Goal: Task Accomplishment & Management: Manage account settings

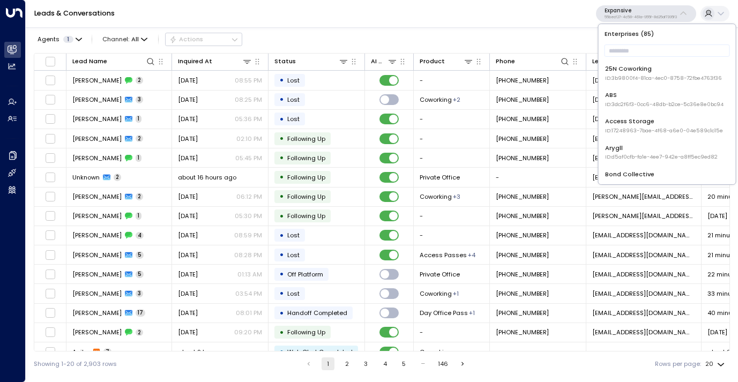
click at [625, 46] on input "text" at bounding box center [666, 51] width 125 height 18
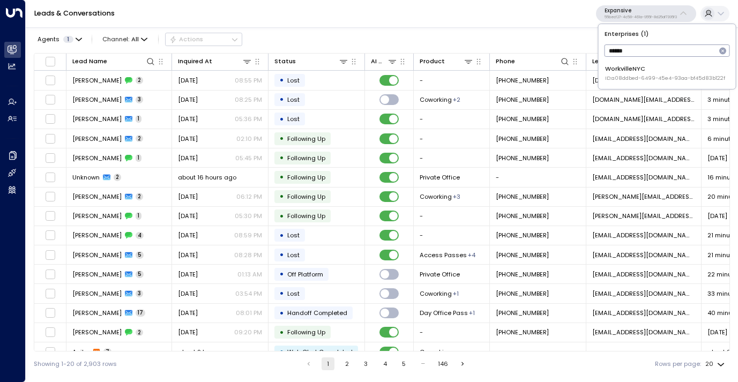
type input "******"
click at [626, 74] on div "WorkvilleNYC ID: a08ddbed-6499-45e4-93aa-bf45d83b122f" at bounding box center [665, 73] width 120 height 18
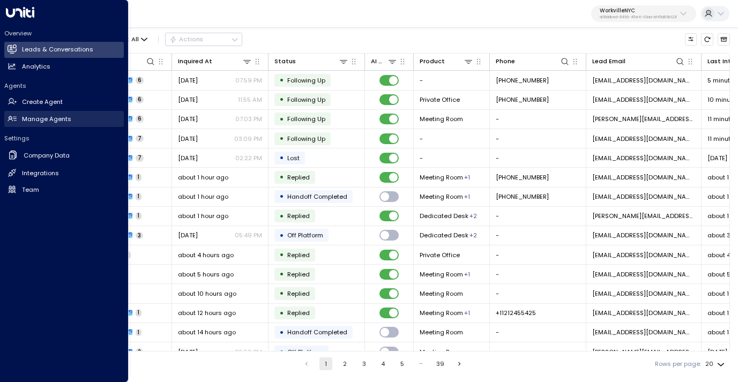
click at [39, 120] on h2 "Manage Agents" at bounding box center [46, 119] width 49 height 9
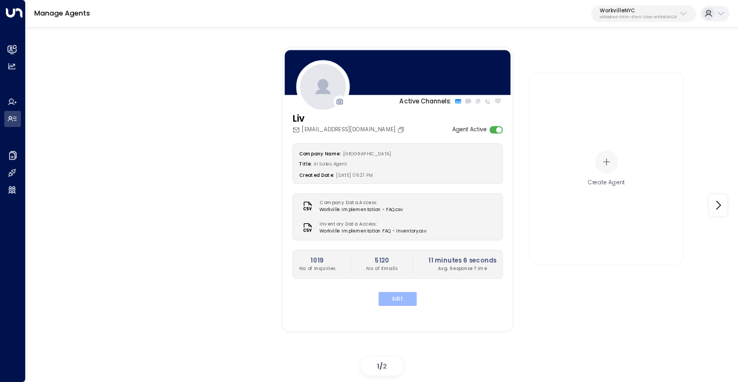
click at [399, 297] on button "Edit" at bounding box center [397, 299] width 38 height 14
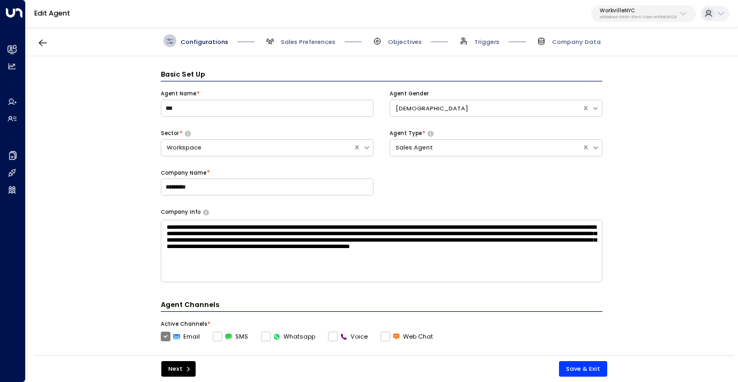
scroll to position [13, 0]
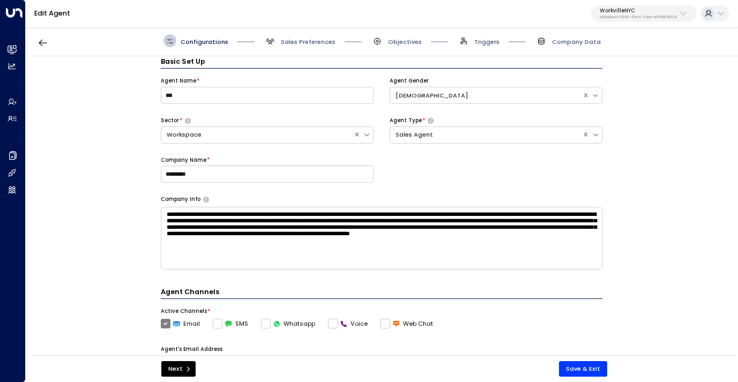
click at [295, 48] on div "Configurations Sales Preferences Objectives Triggers Company Data" at bounding box center [382, 41] width 712 height 31
click at [295, 46] on span "Sales Preferences" at bounding box center [308, 41] width 55 height 9
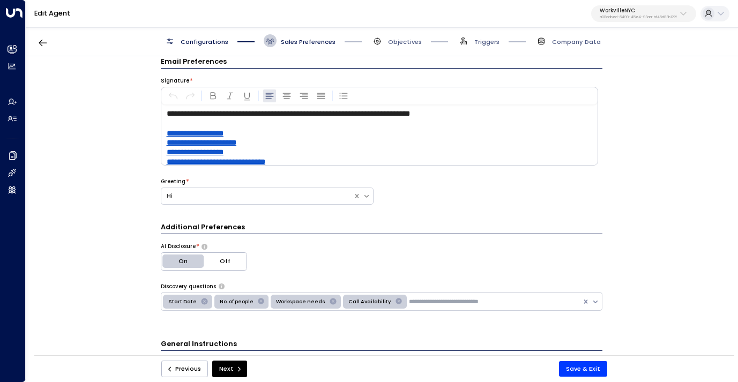
scroll to position [7, 0]
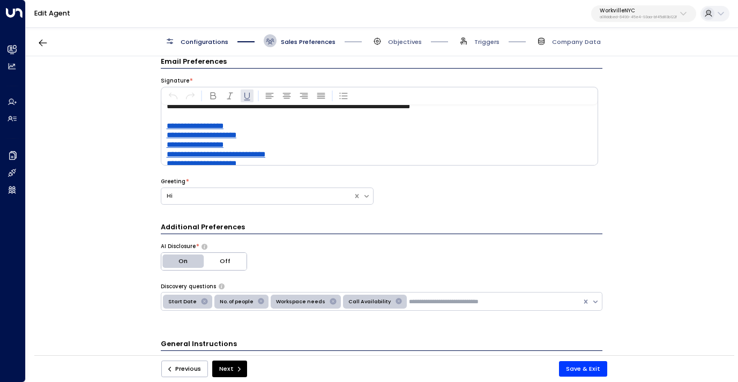
click at [223, 143] on span "**********" at bounding box center [195, 144] width 57 height 7
drag, startPoint x: 247, startPoint y: 142, endPoint x: 164, endPoint y: 142, distance: 83.0
click at [164, 142] on div "**********" at bounding box center [378, 135] width 435 height 60
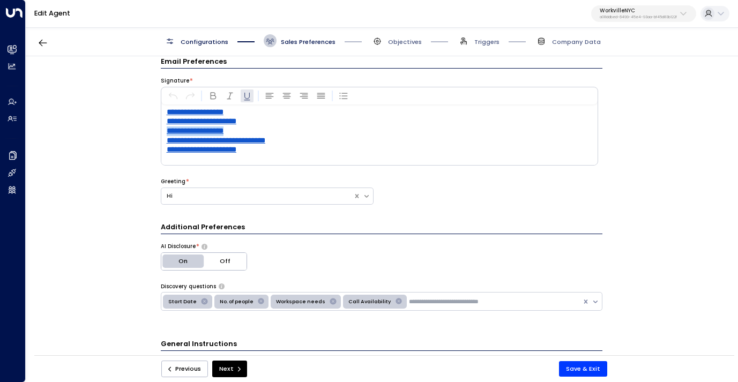
scroll to position [23, 0]
click at [215, 126] on span "**********" at bounding box center [195, 128] width 57 height 7
click at [246, 127] on p "**********" at bounding box center [382, 130] width 430 height 10
click at [223, 128] on span "**********" at bounding box center [195, 128] width 57 height 7
click at [214, 128] on span "**********" at bounding box center [195, 128] width 57 height 7
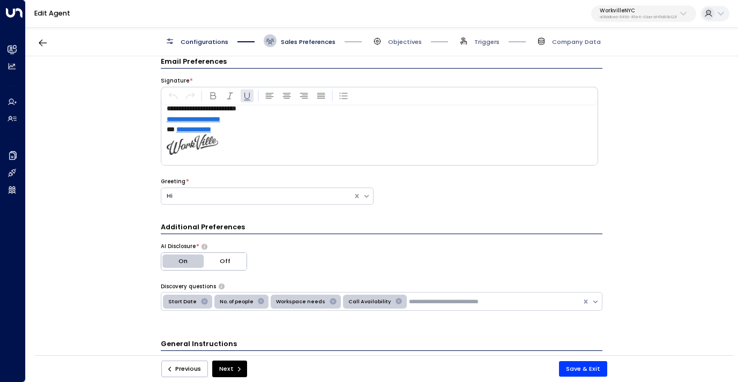
scroll to position [0, 0]
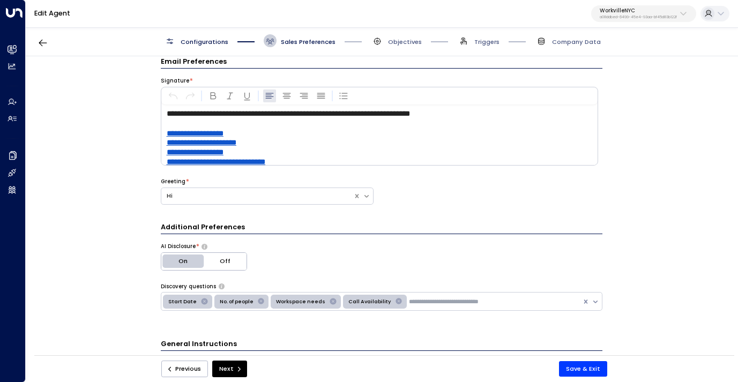
click at [317, 114] on span "**********" at bounding box center [288, 113] width 243 height 7
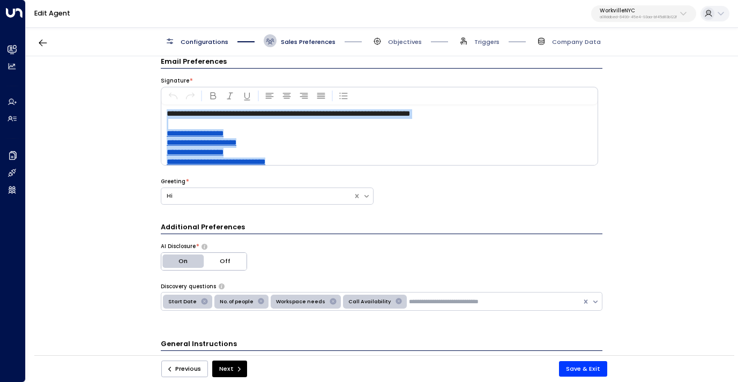
copy div "**********"
click at [576, 365] on button "Save & Exit" at bounding box center [583, 369] width 48 height 16
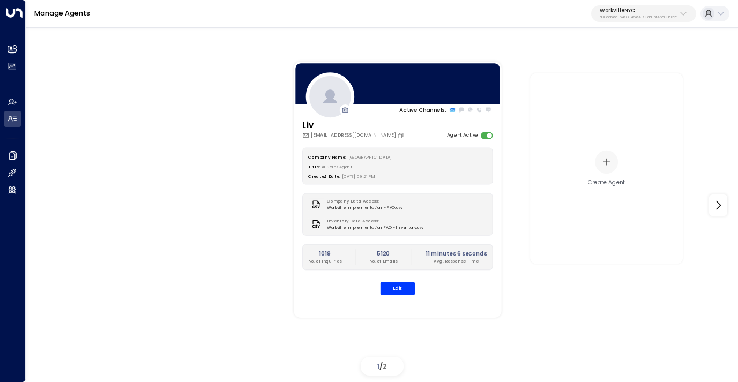
click at [625, 7] on p "WorkvilleNYC" at bounding box center [637, 10] width 77 height 6
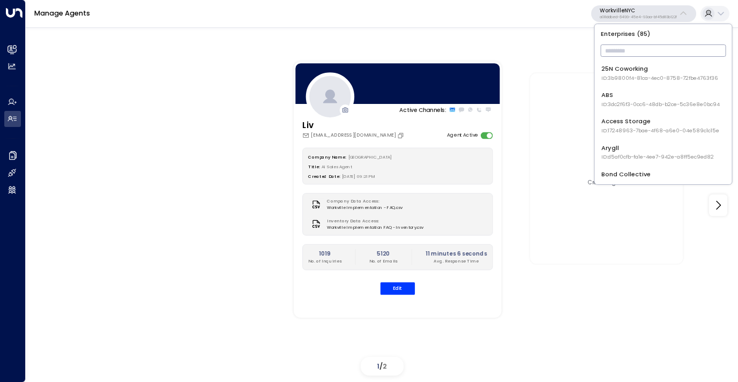
click at [621, 52] on input "text" at bounding box center [662, 51] width 125 height 18
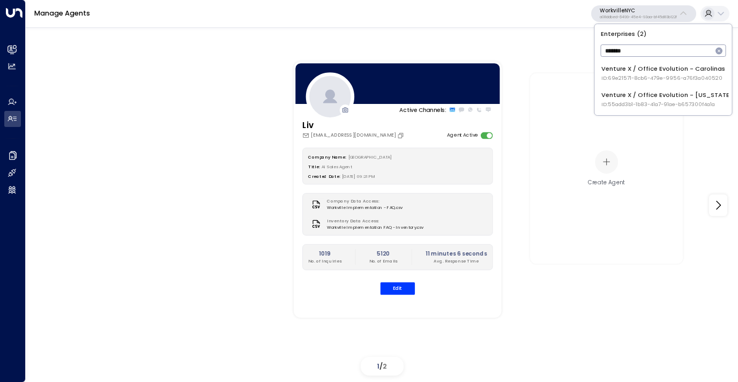
type input "*******"
click at [675, 75] on span "ID: 69e21571-8cb6-479e-9956-a76f3a040520" at bounding box center [663, 77] width 124 height 7
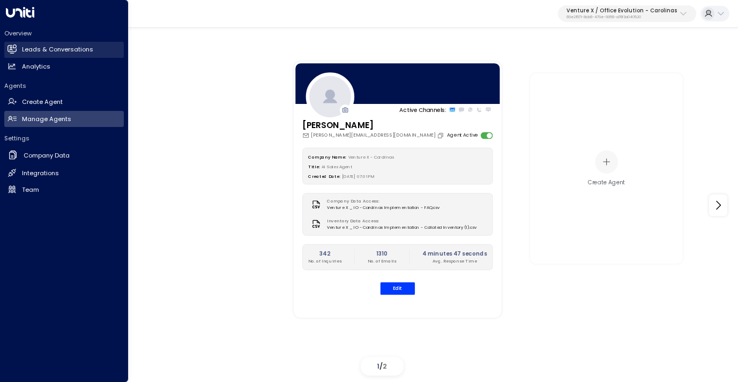
click at [47, 48] on h2 "Leads & Conversations" at bounding box center [57, 49] width 71 height 9
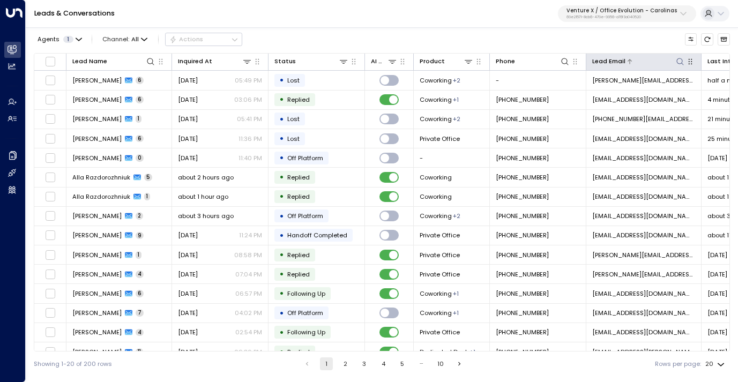
click at [680, 62] on icon at bounding box center [679, 61] width 9 height 9
type input "**********"
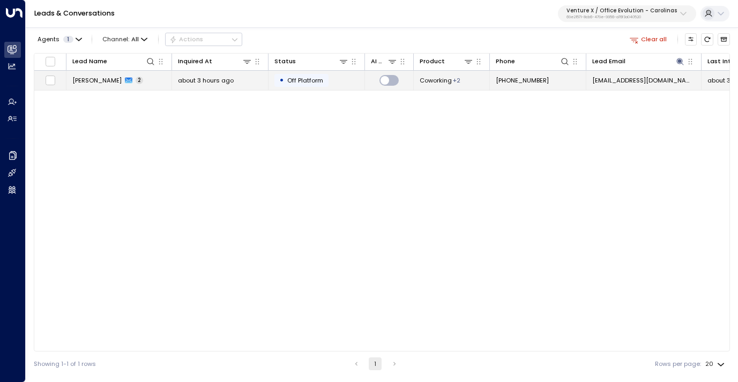
click at [96, 76] on span "[PERSON_NAME]" at bounding box center [96, 80] width 49 height 9
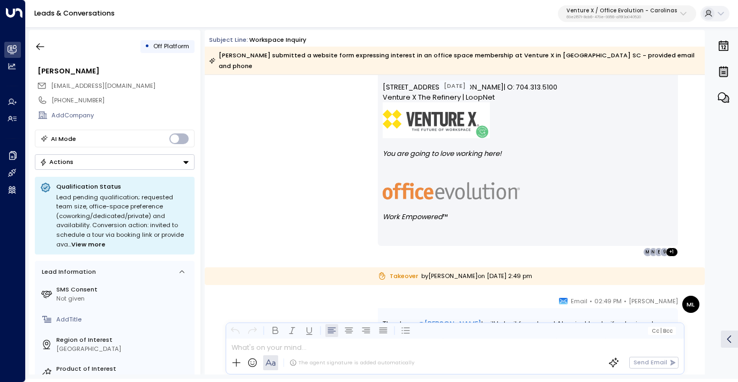
scroll to position [628, 0]
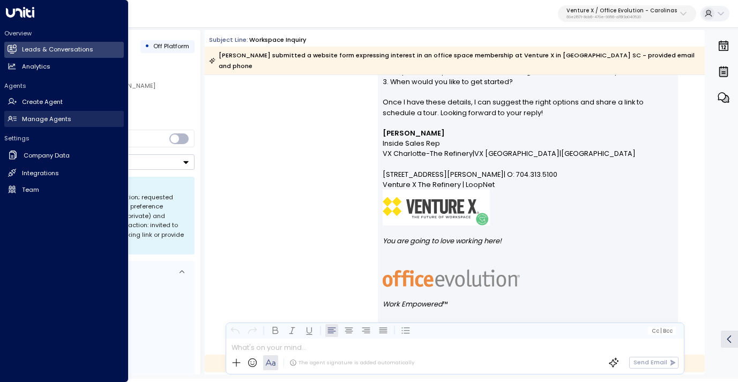
click at [41, 112] on link "Manage Agents Manage Agents" at bounding box center [63, 119] width 119 height 16
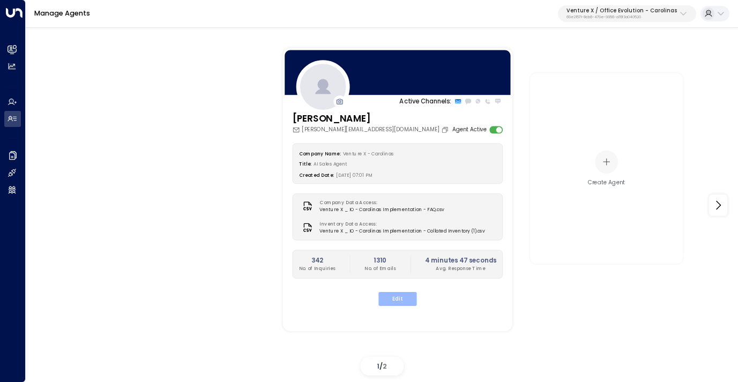
click at [401, 298] on button "Edit" at bounding box center [397, 299] width 38 height 14
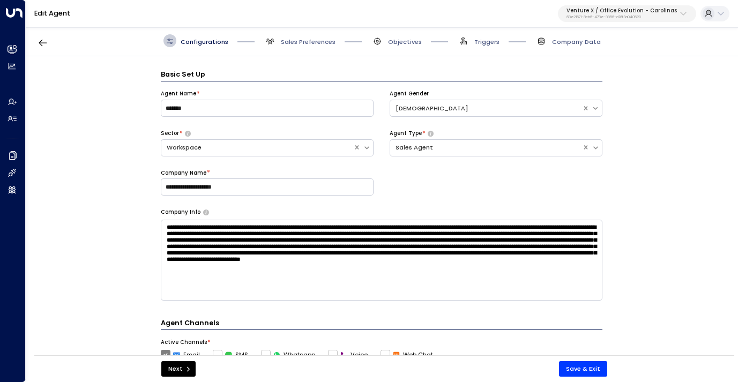
scroll to position [13, 0]
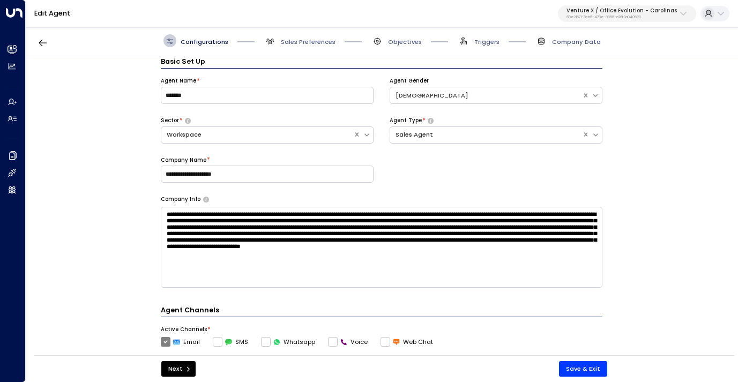
click at [417, 36] on span "Objectives" at bounding box center [396, 40] width 51 height 13
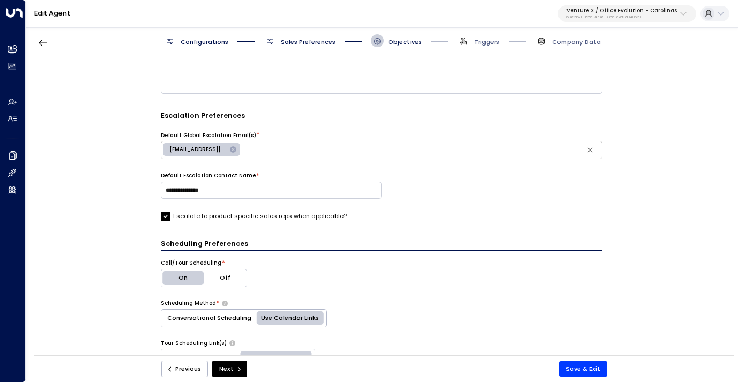
scroll to position [498, 0]
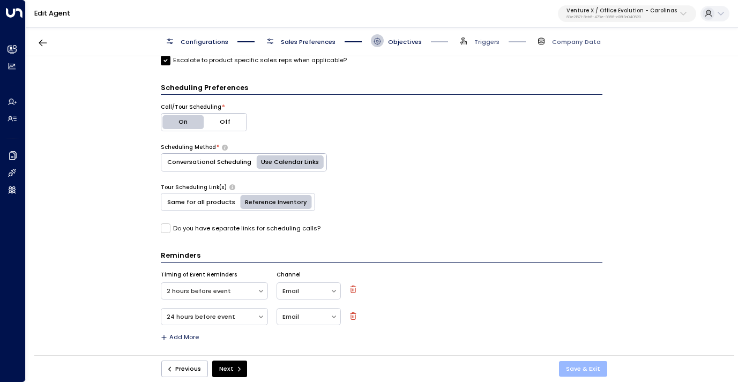
click at [585, 368] on button "Save & Exit" at bounding box center [583, 369] width 48 height 16
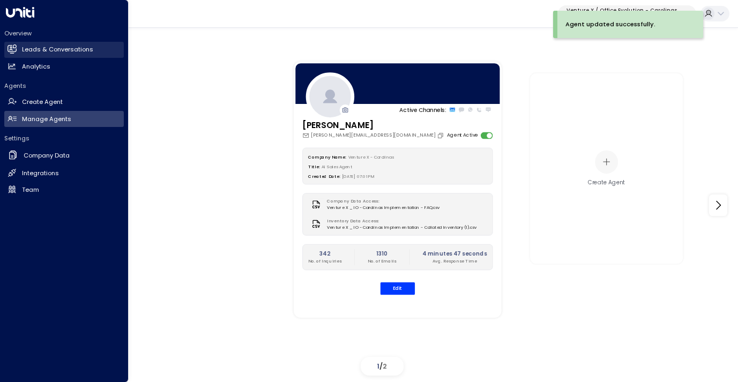
click at [28, 52] on h2 "Leads & Conversations" at bounding box center [57, 49] width 71 height 9
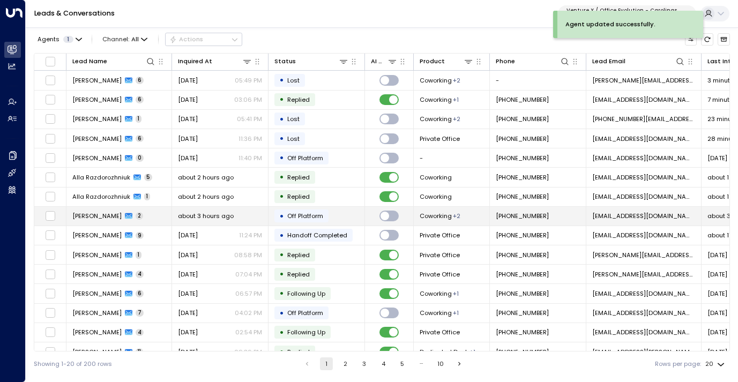
click at [199, 215] on span "about 3 hours ago" at bounding box center [206, 216] width 56 height 9
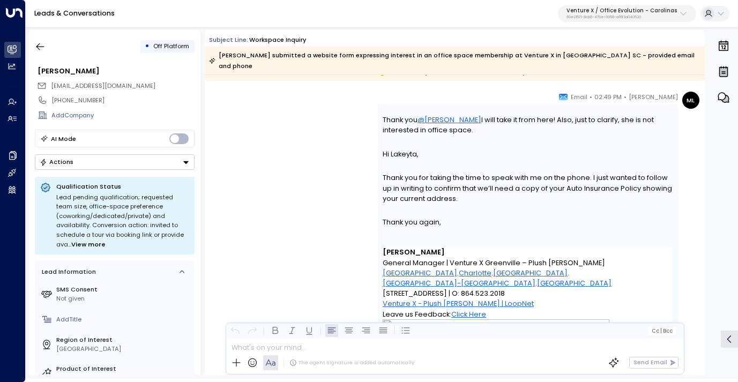
scroll to position [992, 0]
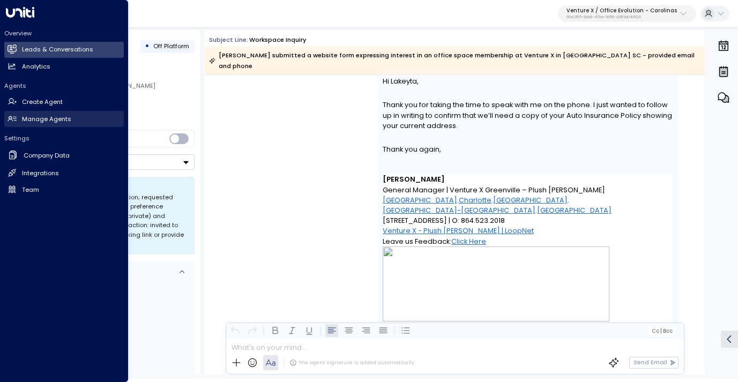
click at [36, 119] on h2 "Manage Agents" at bounding box center [46, 119] width 49 height 9
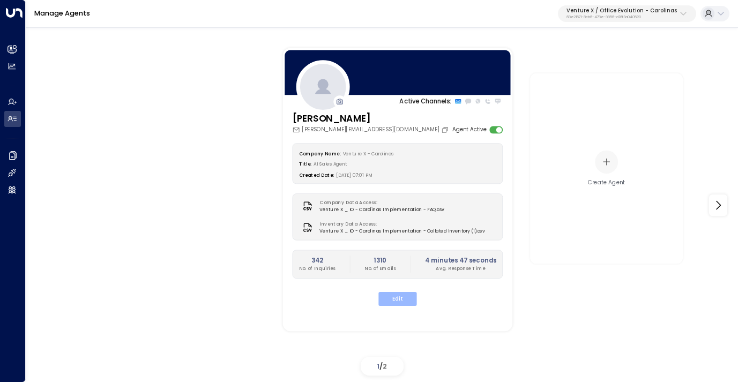
click at [395, 296] on button "Edit" at bounding box center [397, 299] width 38 height 14
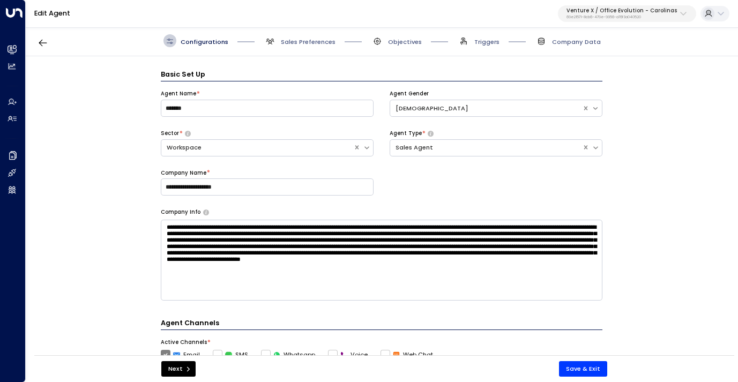
scroll to position [13, 0]
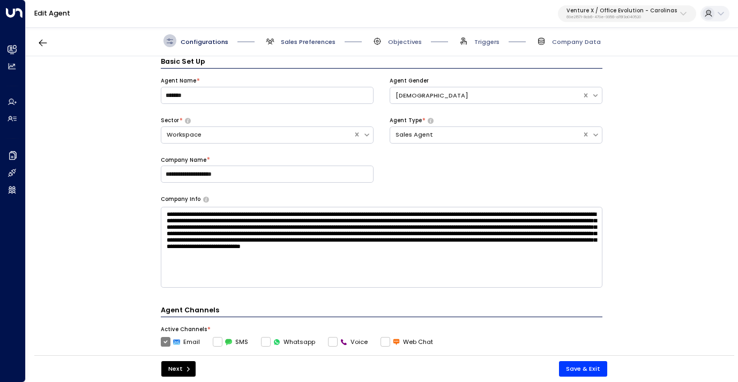
click at [299, 45] on span "Sales Preferences" at bounding box center [308, 41] width 55 height 9
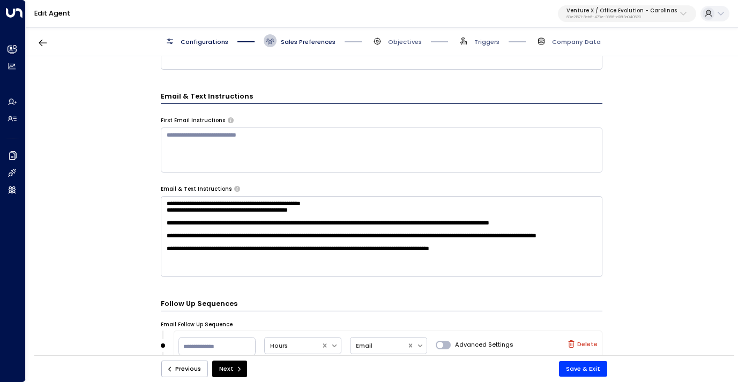
scroll to position [14, 0]
click at [578, 367] on button "Save & Exit" at bounding box center [583, 369] width 48 height 16
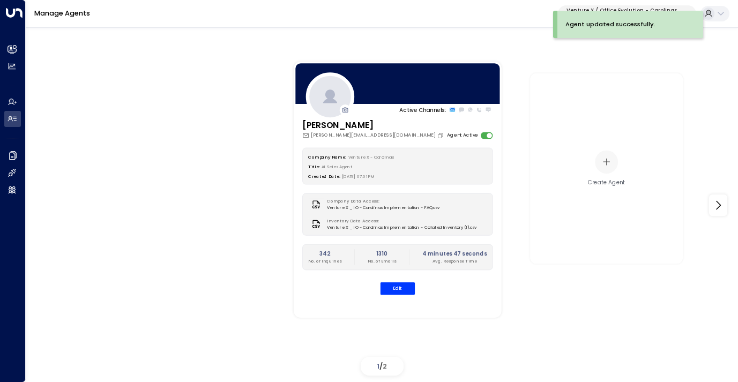
click at [621, 9] on p "Venture X / Office Evolution - Carolinas" at bounding box center [621, 10] width 110 height 6
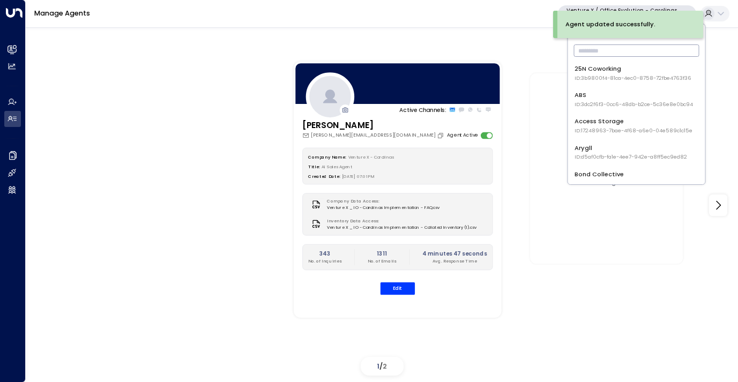
click at [608, 49] on input "text" at bounding box center [636, 51] width 125 height 18
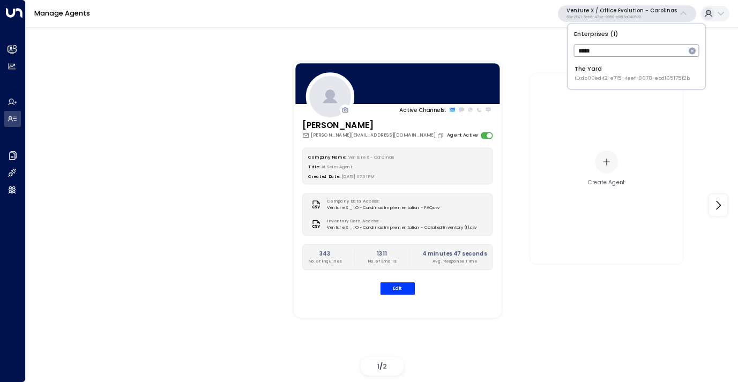
type input "*****"
click at [613, 77] on span "ID: db00ed42-e715-4eef-8678-ebd165175f2b" at bounding box center [631, 77] width 115 height 7
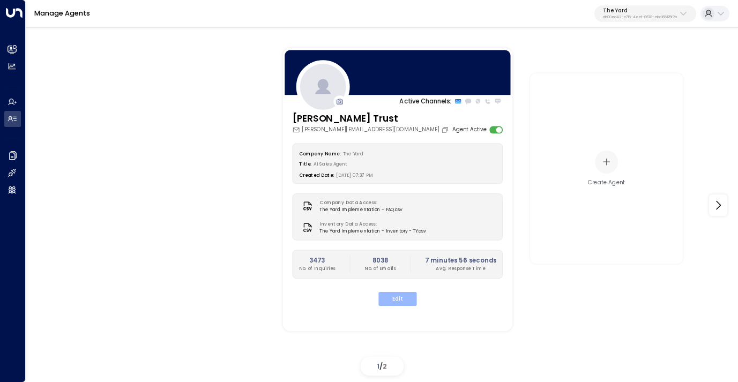
click at [403, 298] on button "Edit" at bounding box center [397, 299] width 38 height 14
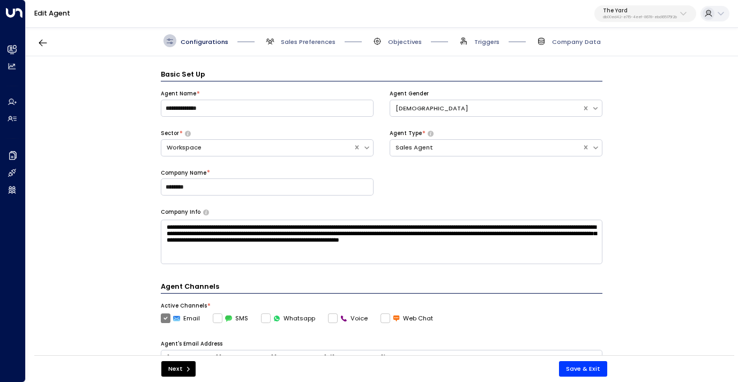
scroll to position [13, 0]
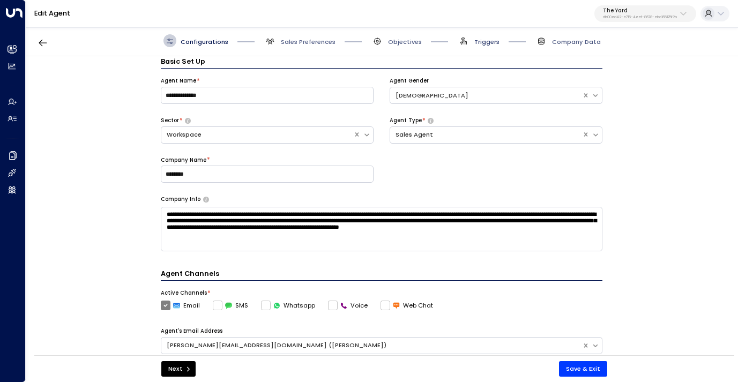
click at [482, 44] on span "Triggers" at bounding box center [486, 41] width 25 height 9
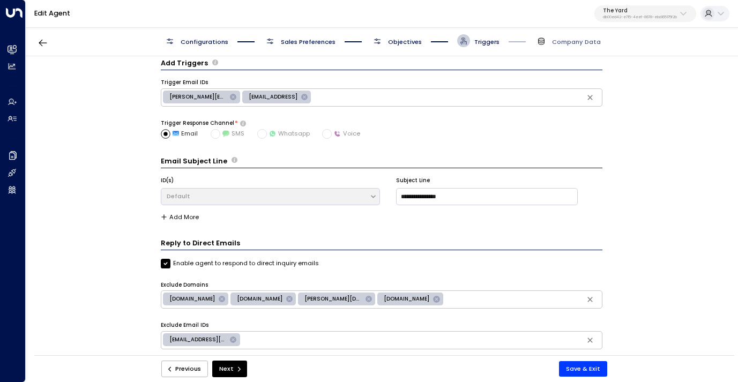
click at [401, 41] on span "Objectives" at bounding box center [405, 41] width 34 height 9
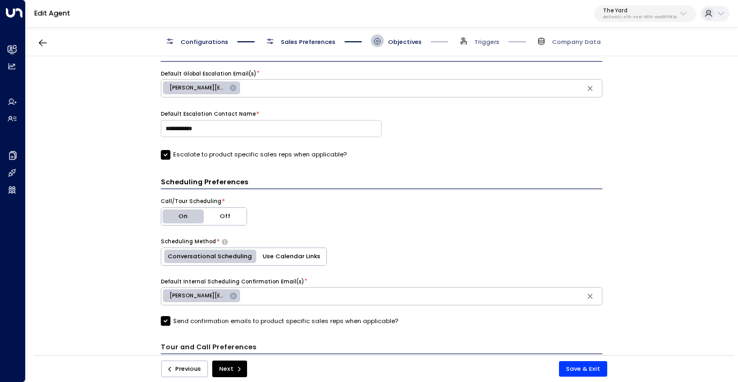
scroll to position [260, 0]
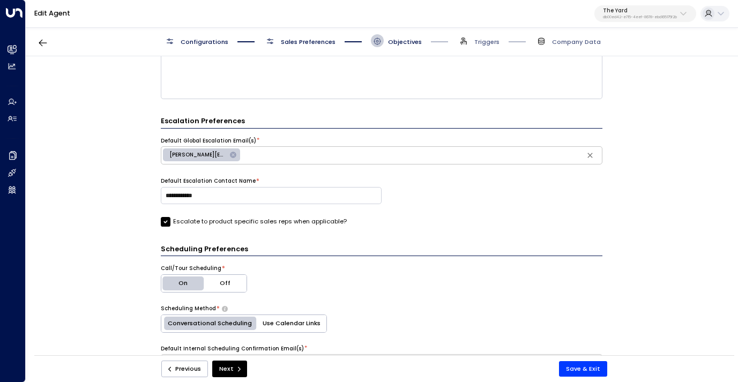
click at [268, 152] on input "text" at bounding box center [421, 155] width 358 height 14
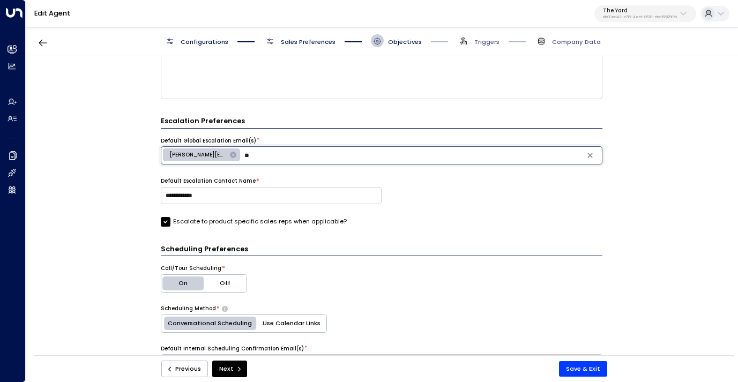
type input "*"
click at [206, 195] on input "**********" at bounding box center [271, 195] width 221 height 17
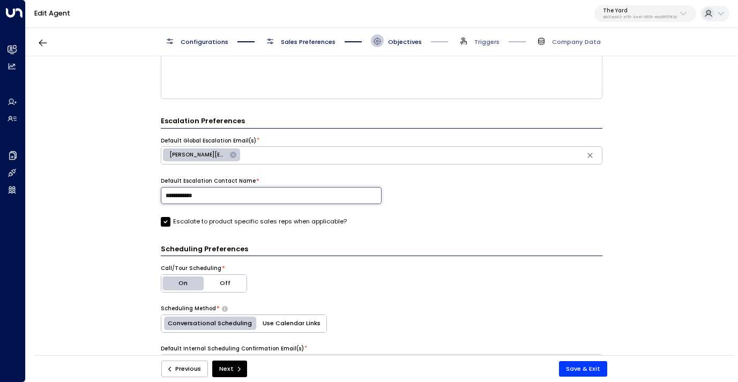
click at [206, 195] on input "**********" at bounding box center [271, 195] width 221 height 17
type input "**********"
click at [261, 156] on input "text" at bounding box center [421, 155] width 358 height 14
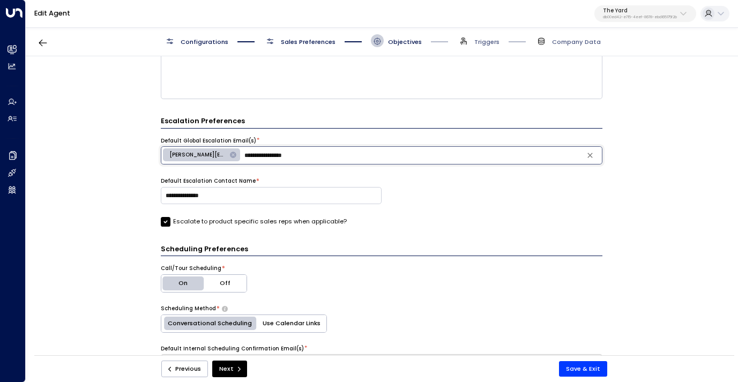
type input "**********"
click at [230, 155] on icon at bounding box center [233, 155] width 6 height 6
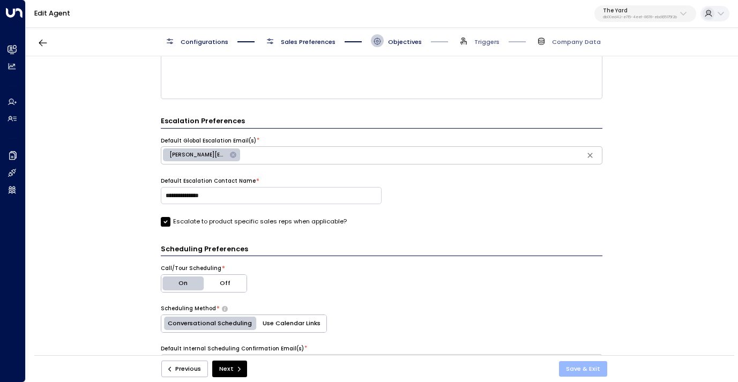
click at [577, 368] on button "Save & Exit" at bounding box center [583, 369] width 48 height 16
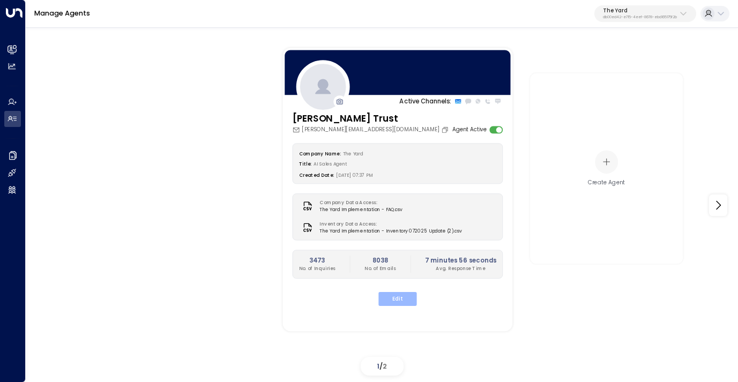
click at [397, 303] on button "Edit" at bounding box center [397, 299] width 38 height 14
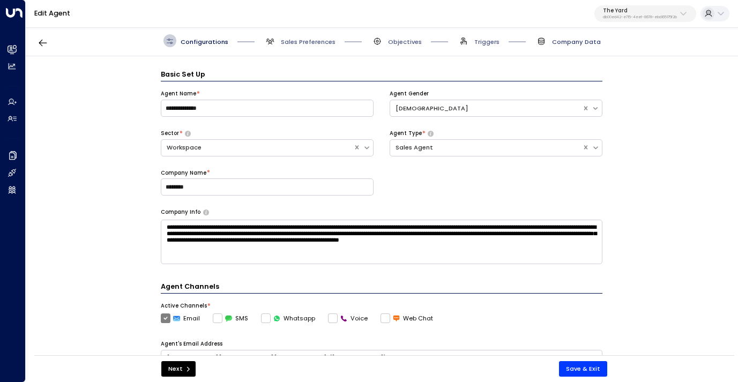
click at [569, 45] on span "Company Data" at bounding box center [576, 41] width 49 height 9
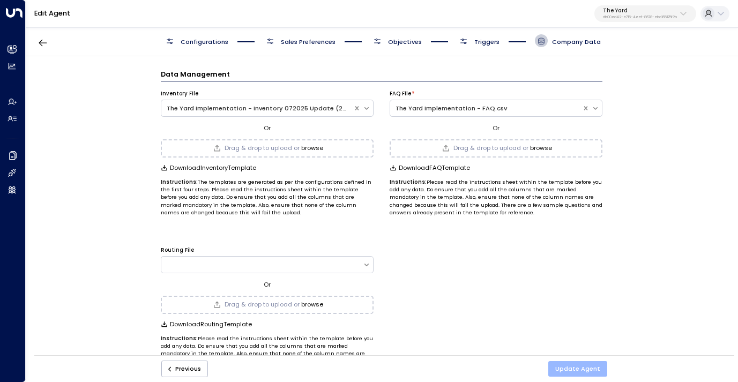
click at [577, 361] on button "Update Agent" at bounding box center [577, 369] width 59 height 16
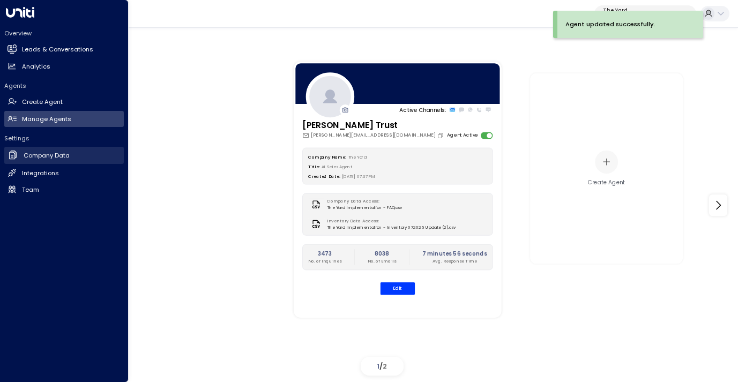
click at [52, 156] on h2 "Company Data" at bounding box center [47, 155] width 46 height 9
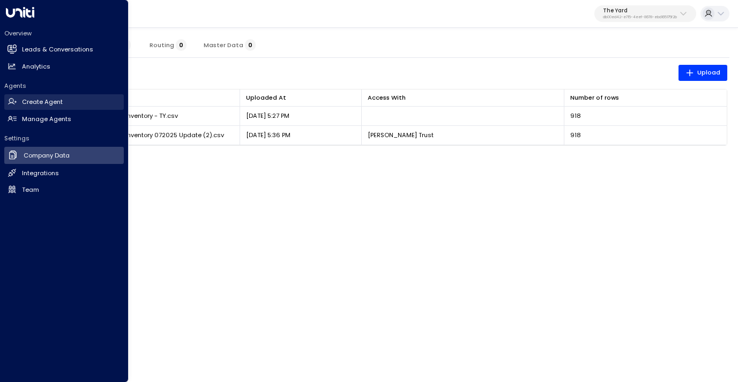
click at [52, 101] on h2 "Create Agent" at bounding box center [42, 101] width 41 height 9
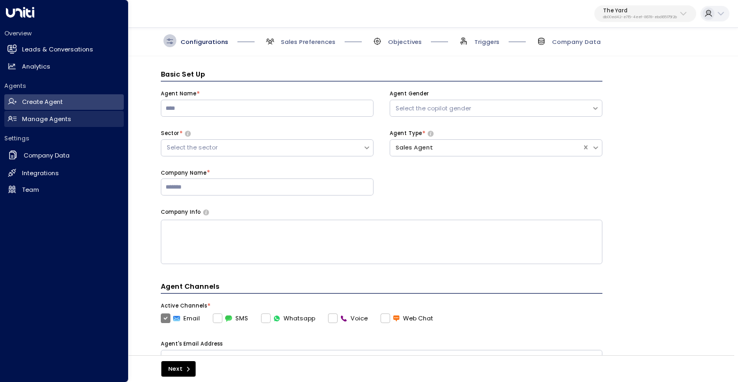
scroll to position [13, 0]
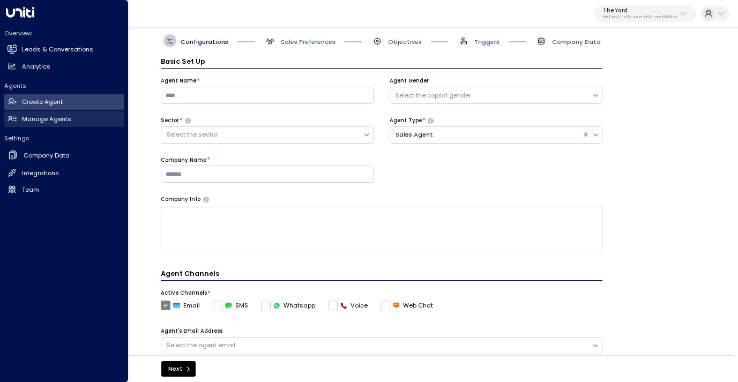
click at [48, 122] on h2 "Manage Agents" at bounding box center [46, 119] width 49 height 9
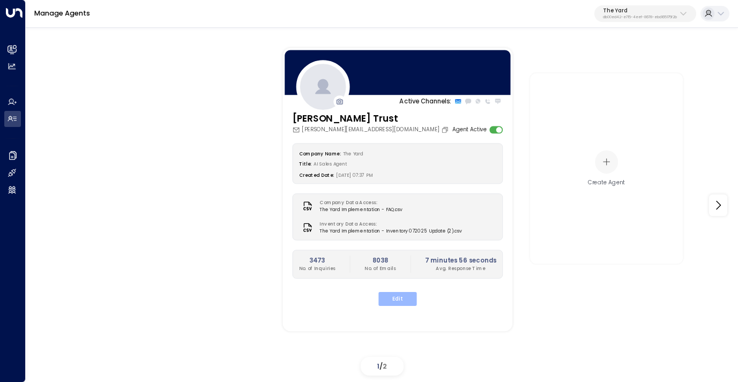
click at [392, 299] on button "Edit" at bounding box center [397, 299] width 38 height 14
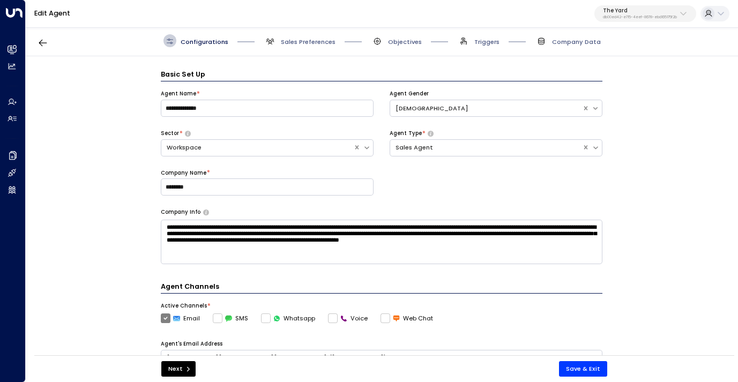
scroll to position [13, 0]
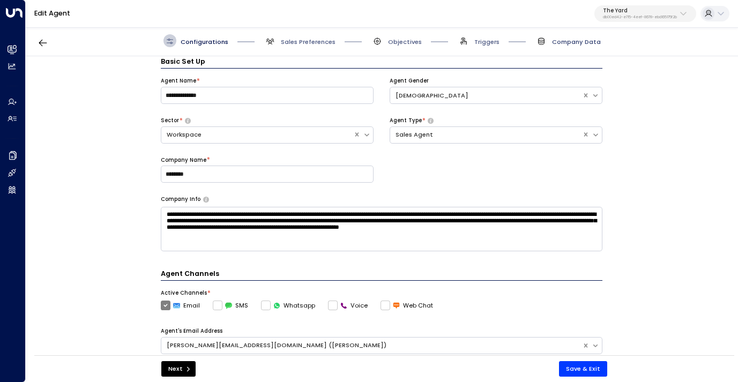
click at [559, 40] on span "Company Data" at bounding box center [576, 41] width 49 height 9
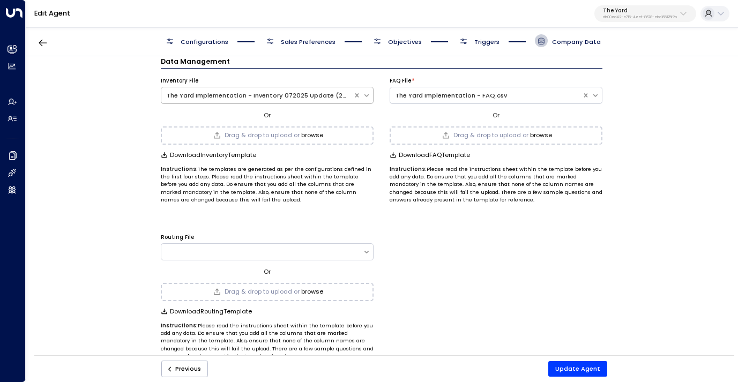
click at [365, 94] on icon at bounding box center [366, 95] width 7 height 7
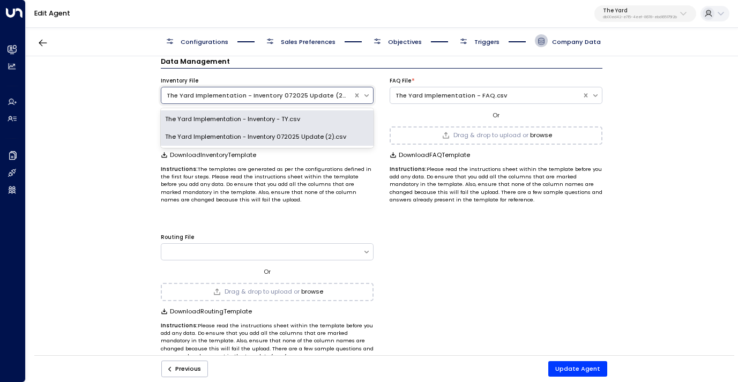
click at [362, 200] on p "Instructions: The templates are generated as per the configurations defined in …" at bounding box center [267, 184] width 213 height 39
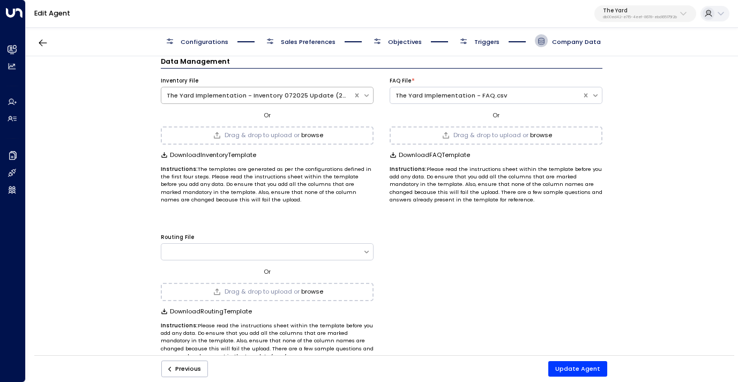
click at [364, 95] on icon at bounding box center [366, 95] width 4 height 3
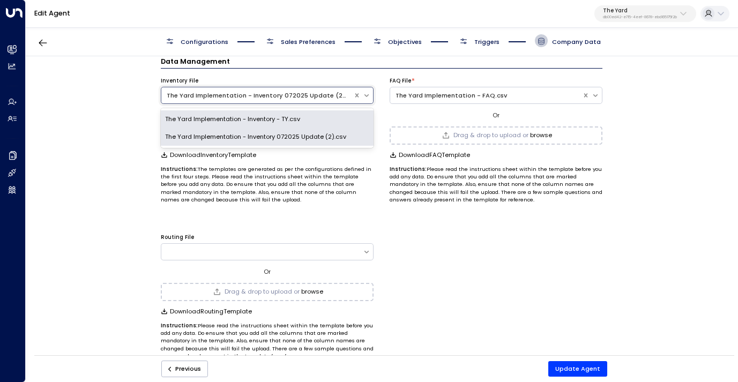
click at [335, 165] on p "Instructions: The templates are generated as per the configurations defined in …" at bounding box center [267, 184] width 213 height 39
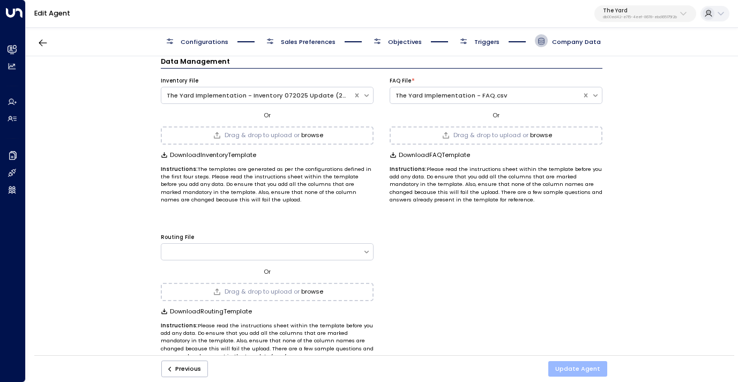
click at [566, 367] on button "Update Agent" at bounding box center [577, 369] width 59 height 16
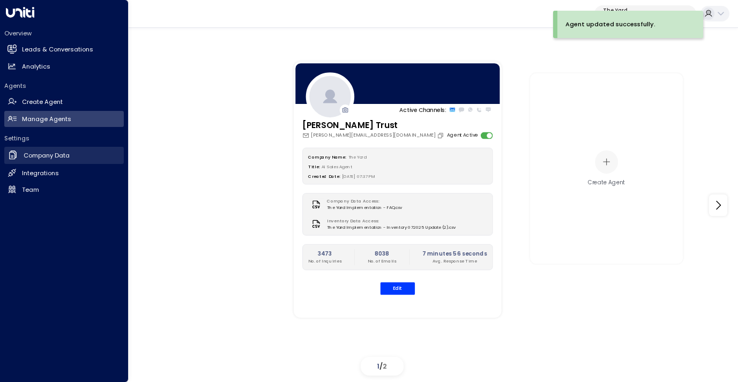
click at [38, 154] on h2 "Company Data" at bounding box center [47, 155] width 46 height 9
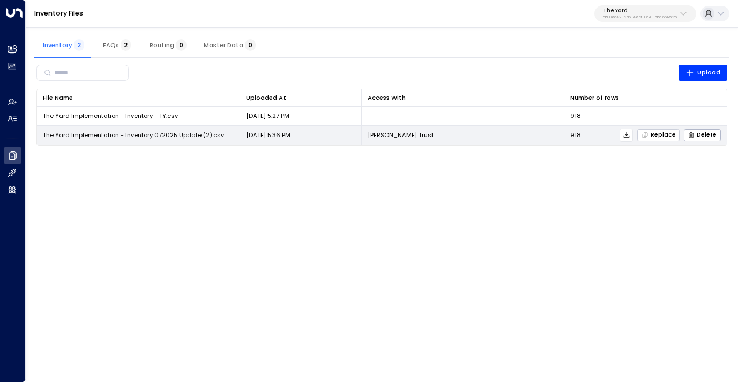
click at [664, 136] on span "Replace" at bounding box center [658, 135] width 34 height 7
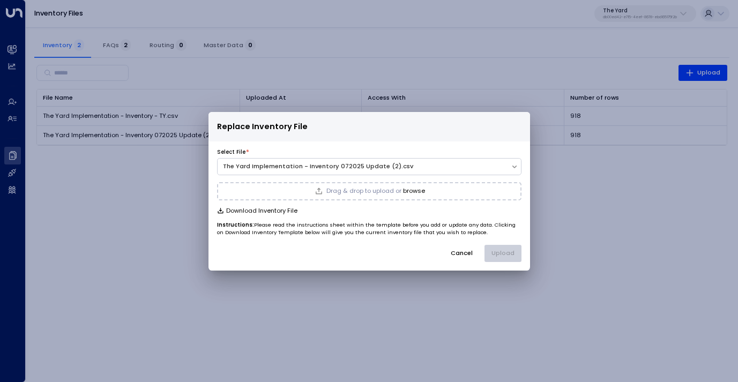
click at [468, 258] on button "Cancel" at bounding box center [461, 253] width 37 height 17
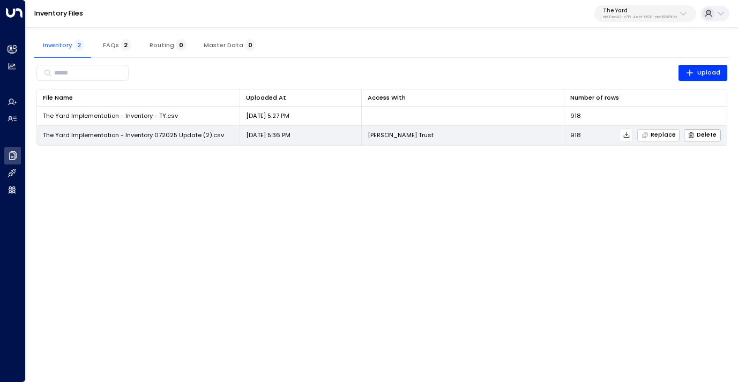
click at [659, 134] on span "Replace" at bounding box center [658, 135] width 34 height 7
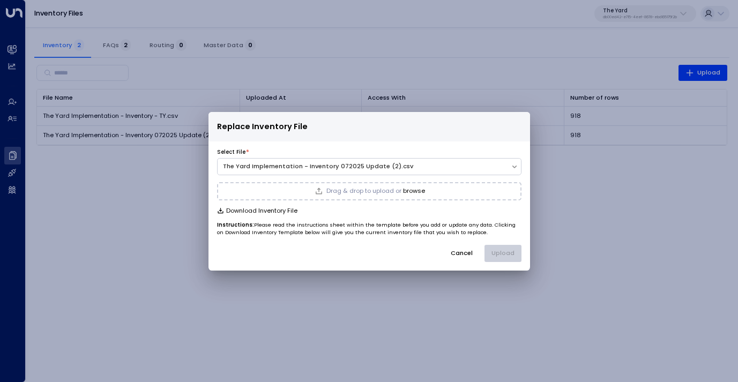
click at [462, 253] on button "Cancel" at bounding box center [461, 253] width 37 height 17
